Goal: Browse casually: Explore the website without a specific task or goal

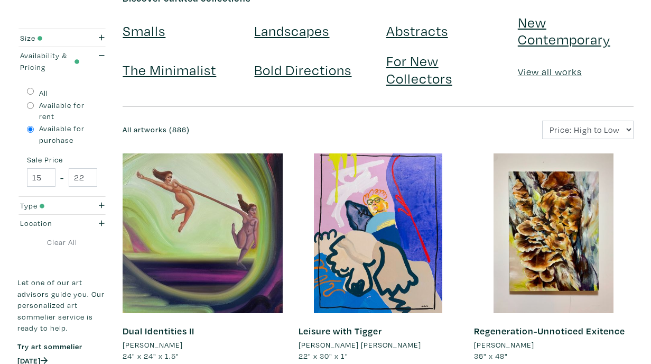
scroll to position [84, 0]
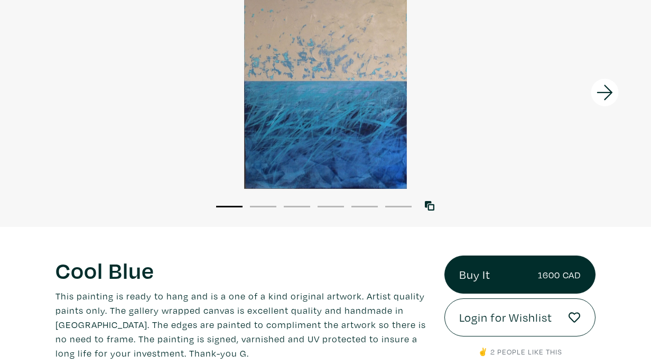
scroll to position [46, 0]
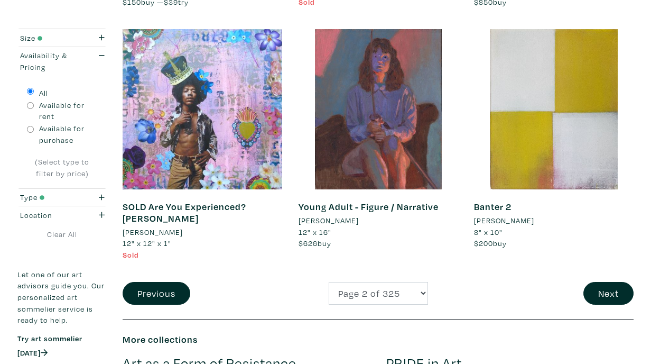
scroll to position [1893, 0]
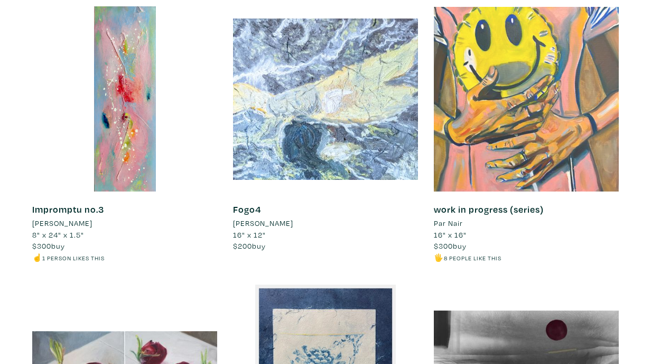
scroll to position [4023, 0]
